Goal: Find specific page/section: Find specific page/section

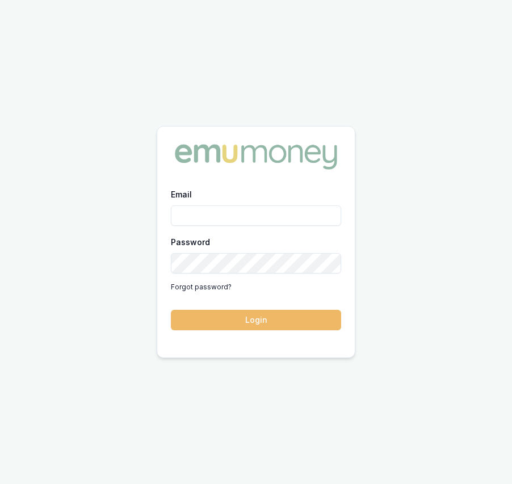
type input "eujin.ooi@emumoney.com.au"
click at [235, 319] on button "Login" at bounding box center [256, 320] width 170 height 20
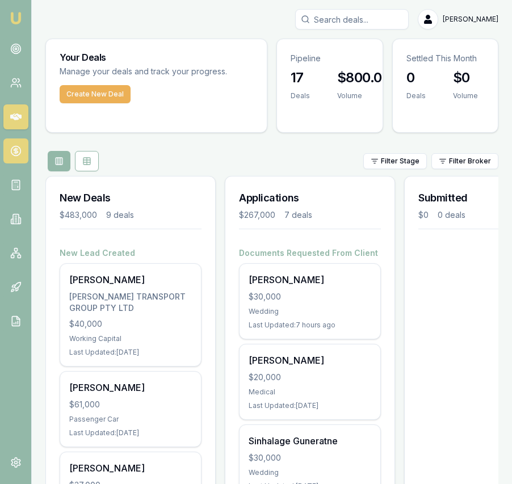
click at [16, 152] on icon at bounding box center [15, 150] width 11 height 11
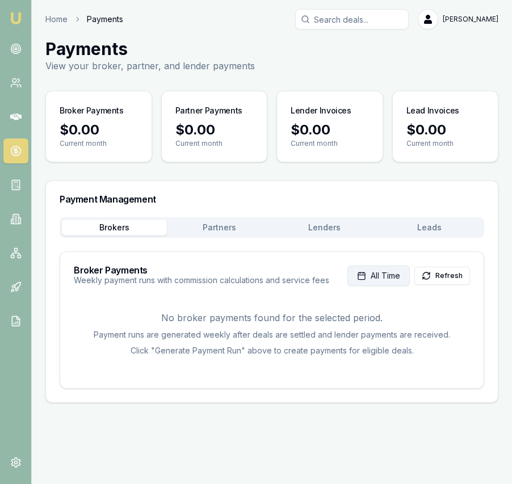
click at [377, 275] on span "All Time" at bounding box center [386, 275] width 30 height 11
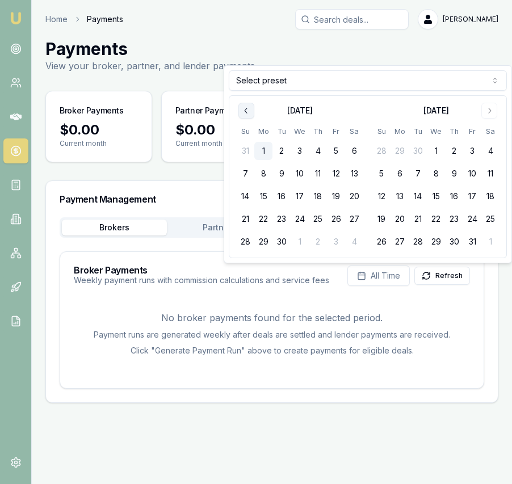
click at [251, 111] on button "Go to previous month" at bounding box center [246, 111] width 16 height 16
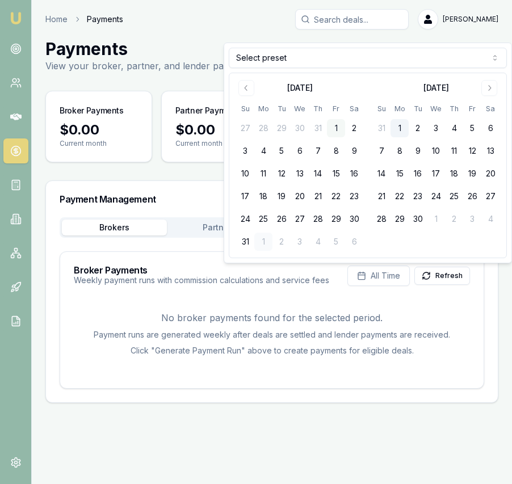
click at [335, 125] on button "1" at bounding box center [336, 128] width 18 height 18
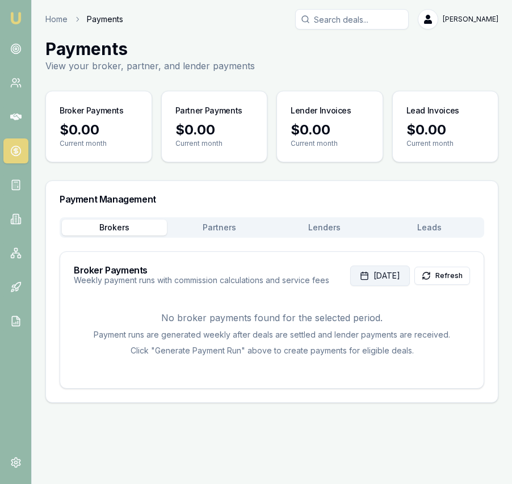
click at [355, 286] on button "[DATE]" at bounding box center [380, 276] width 60 height 20
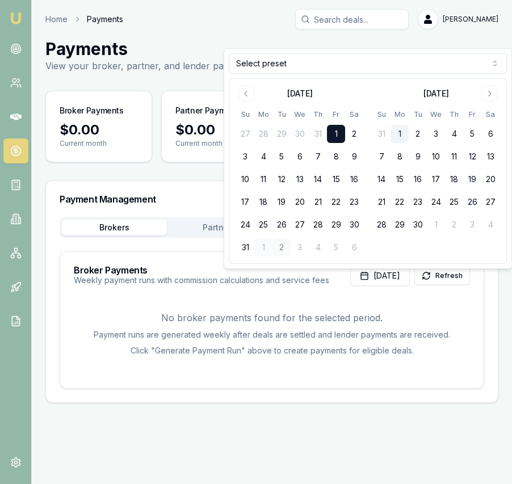
drag, startPoint x: 338, startPoint y: 134, endPoint x: 274, endPoint y: 238, distance: 122.5
click at [290, 232] on tbody "27 28 29 30 31 1 2 3 4 5 6 7 8 9 10 11 12 13 14 15 16 17 18 19 20 21 22 23 24 2…" at bounding box center [299, 188] width 127 height 136
click at [244, 245] on button "31" at bounding box center [245, 247] width 18 height 18
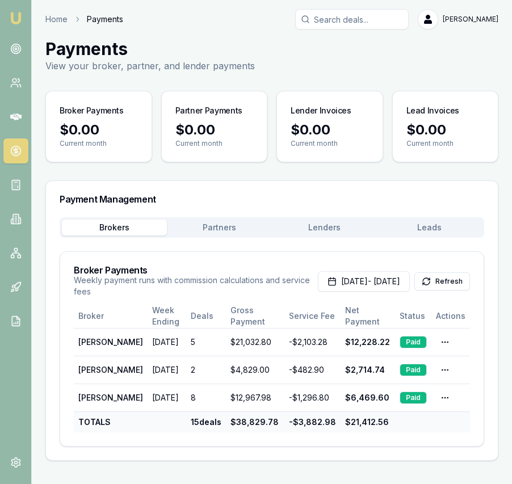
click at [217, 224] on button "Partners" at bounding box center [219, 228] width 105 height 16
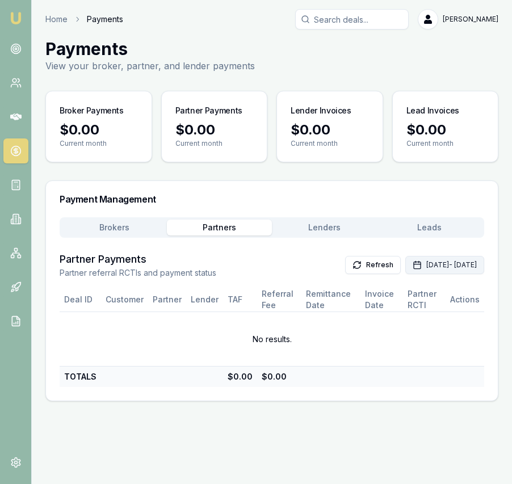
click at [405, 263] on button "[DATE] - [DATE]" at bounding box center [444, 265] width 79 height 18
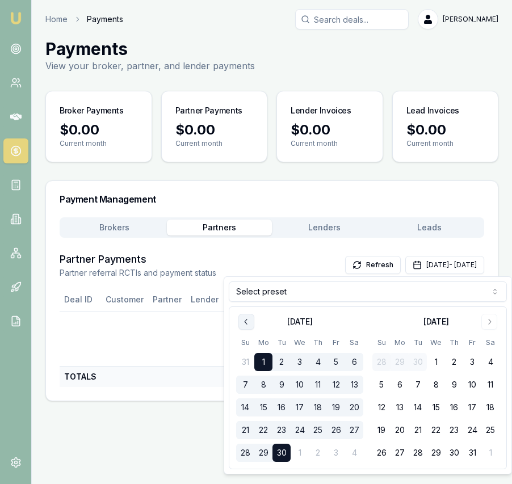
click at [249, 321] on icon "Go to previous month" at bounding box center [246, 321] width 9 height 9
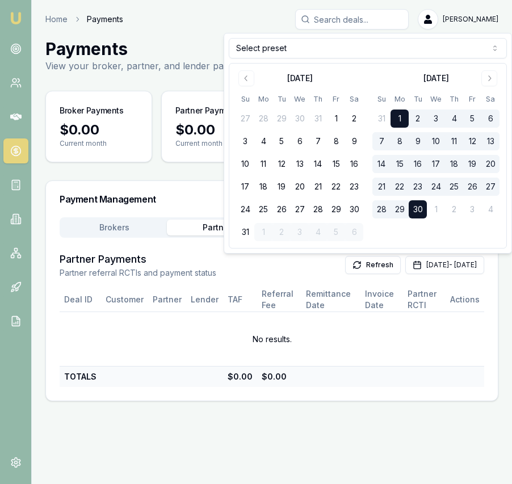
click at [335, 117] on button "1" at bounding box center [336, 119] width 18 height 18
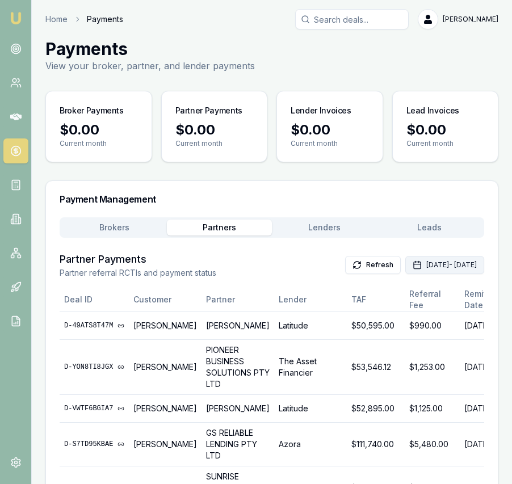
click at [405, 271] on button "[DATE] - [DATE]" at bounding box center [444, 265] width 79 height 18
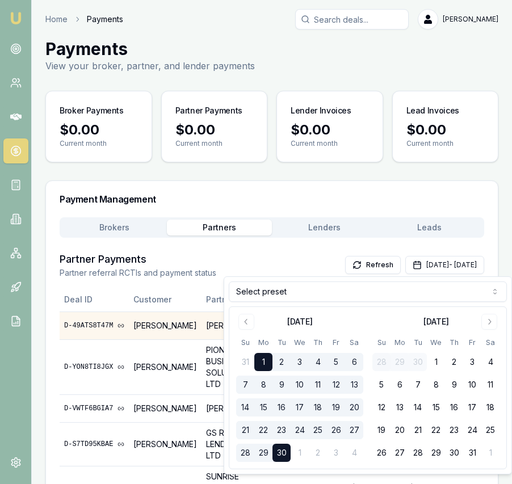
click at [246, 316] on button "Go to previous month" at bounding box center [246, 322] width 16 height 16
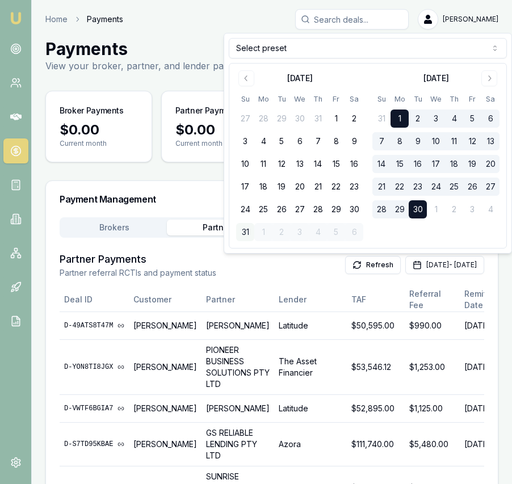
click at [243, 230] on button "31" at bounding box center [245, 232] width 18 height 18
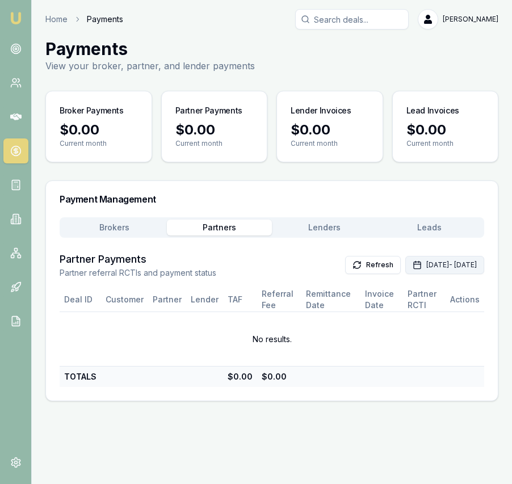
click at [414, 264] on icon "button" at bounding box center [417, 264] width 7 height 0
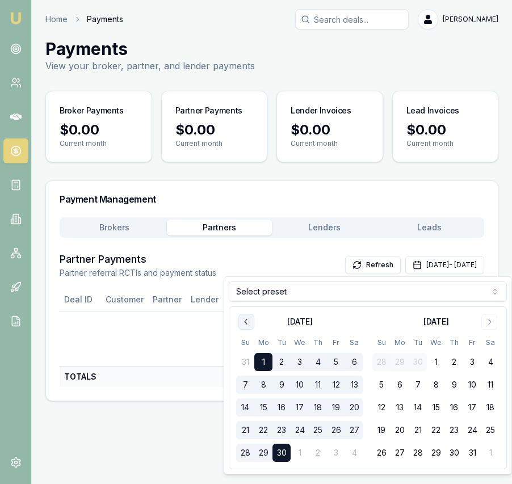
click at [246, 322] on icon "Go to previous month" at bounding box center [246, 321] width 9 height 9
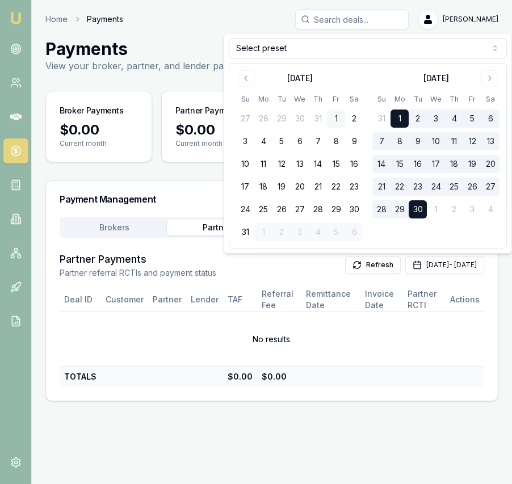
click at [341, 118] on button "1" at bounding box center [336, 119] width 18 height 18
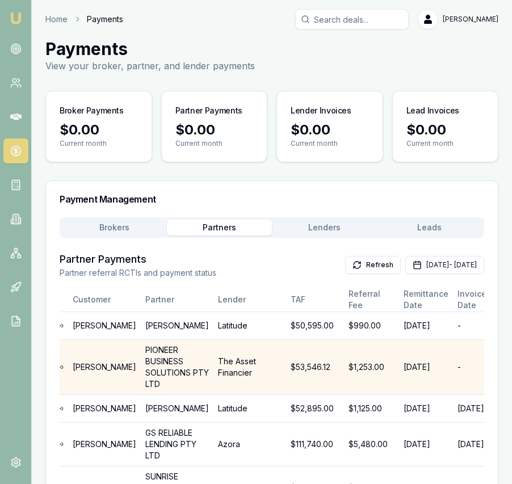
scroll to position [0, 59]
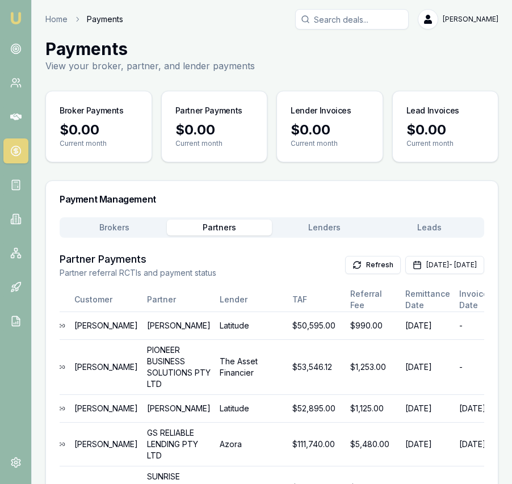
click at [333, 223] on button "Lenders" at bounding box center [324, 228] width 105 height 16
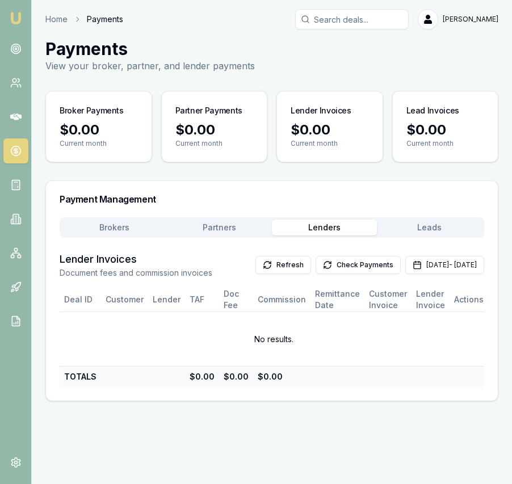
click at [14, 16] on img at bounding box center [16, 18] width 14 height 14
